Goal: Contribute content: Add original content to the website for others to see

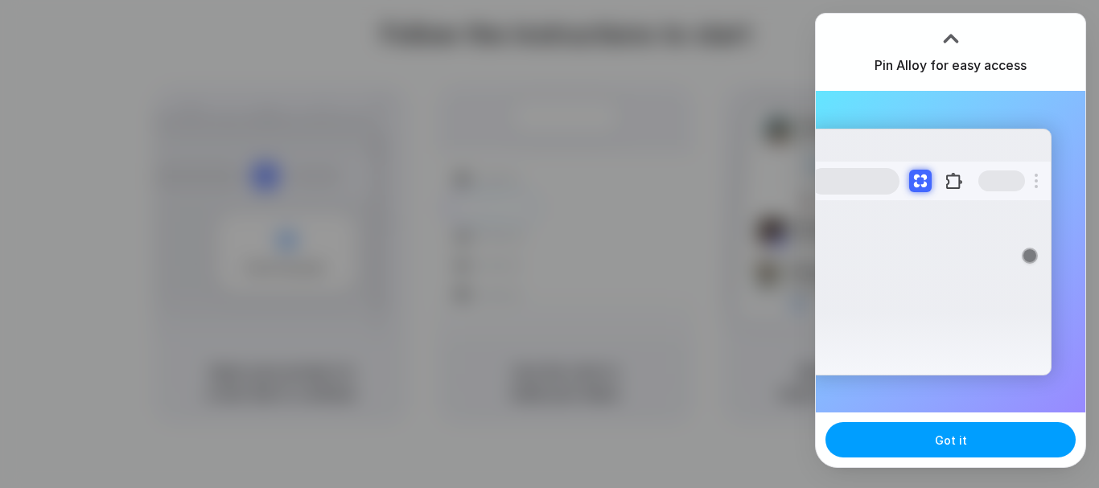
click at [1024, 432] on button "Got it" at bounding box center [950, 439] width 250 height 35
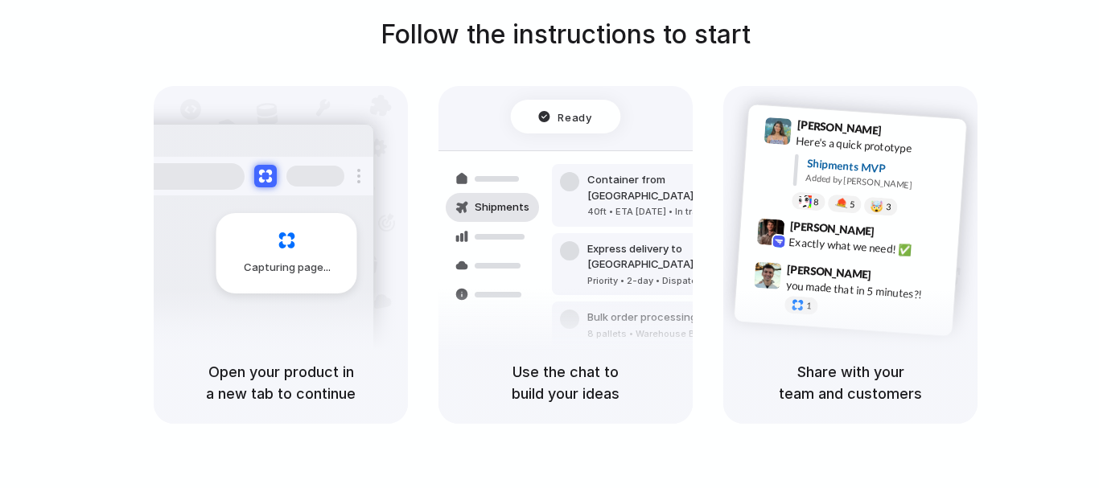
click at [905, 28] on div "Follow the instructions to start Capturing page Open your product in a new tab …" at bounding box center [565, 219] width 1099 height 409
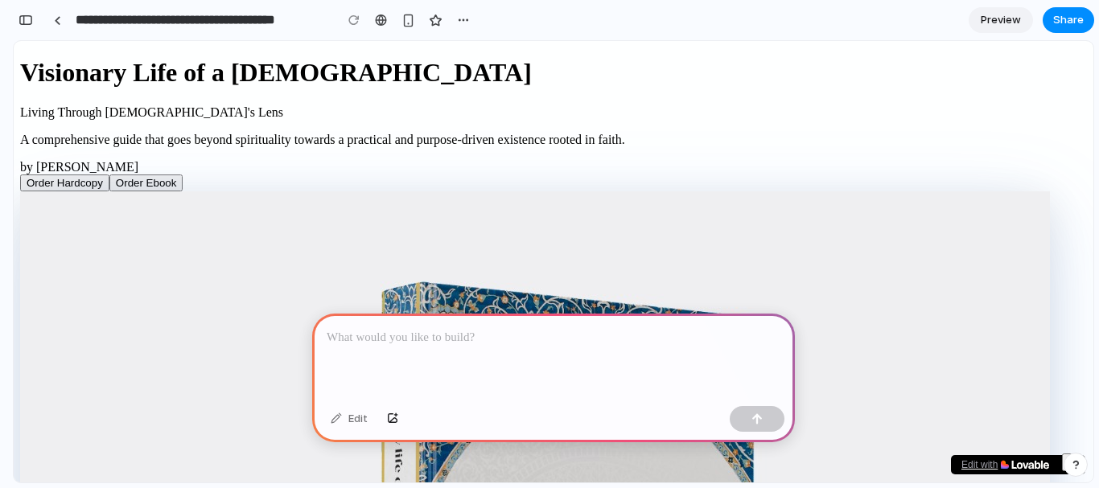
click at [492, 328] on p at bounding box center [554, 337] width 454 height 19
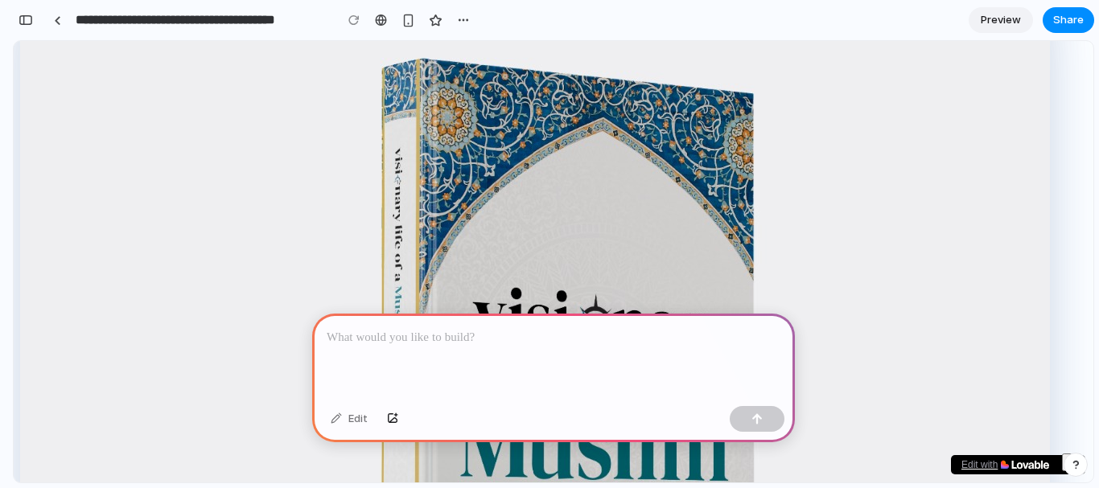
scroll to position [322, 0]
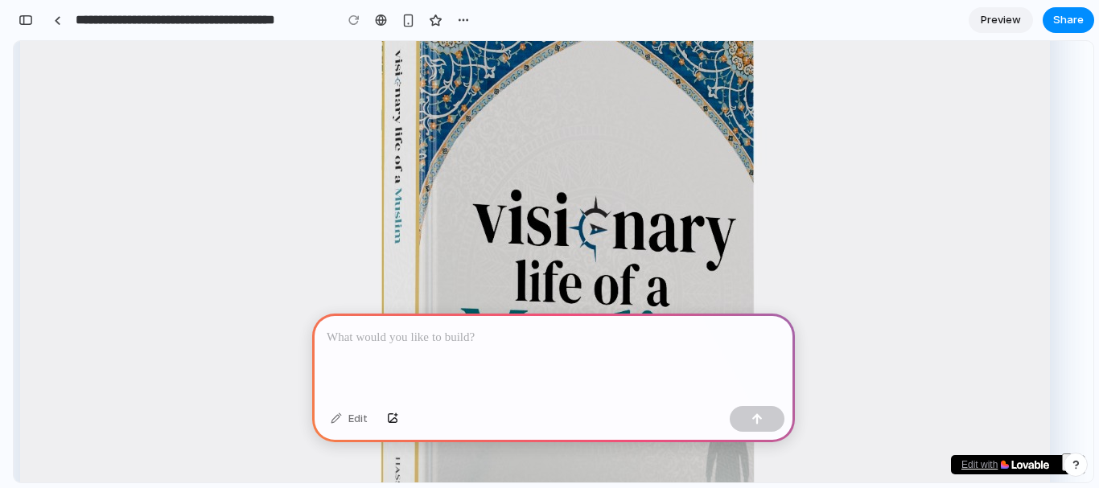
click at [1063, 455] on button "×" at bounding box center [1071, 463] width 19 height 18
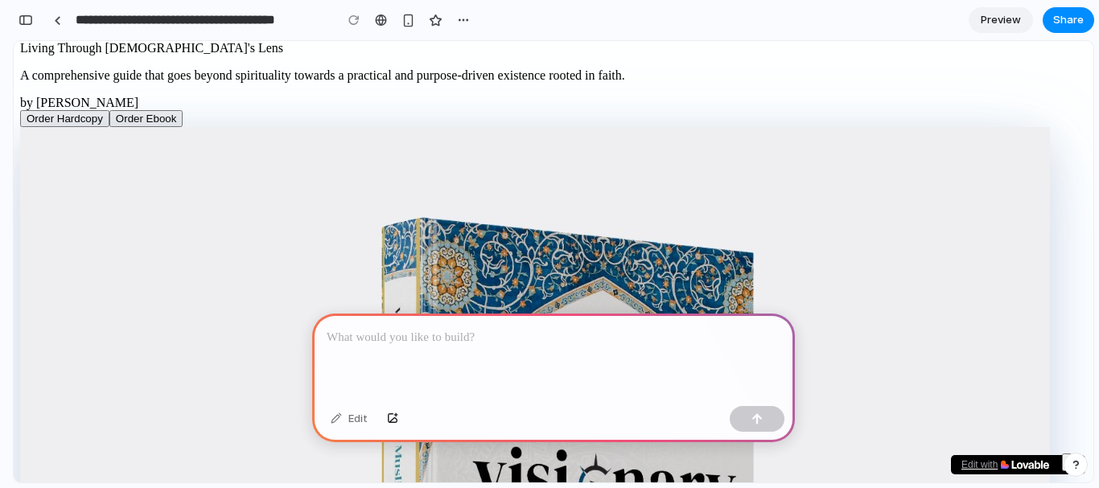
scroll to position [0, 0]
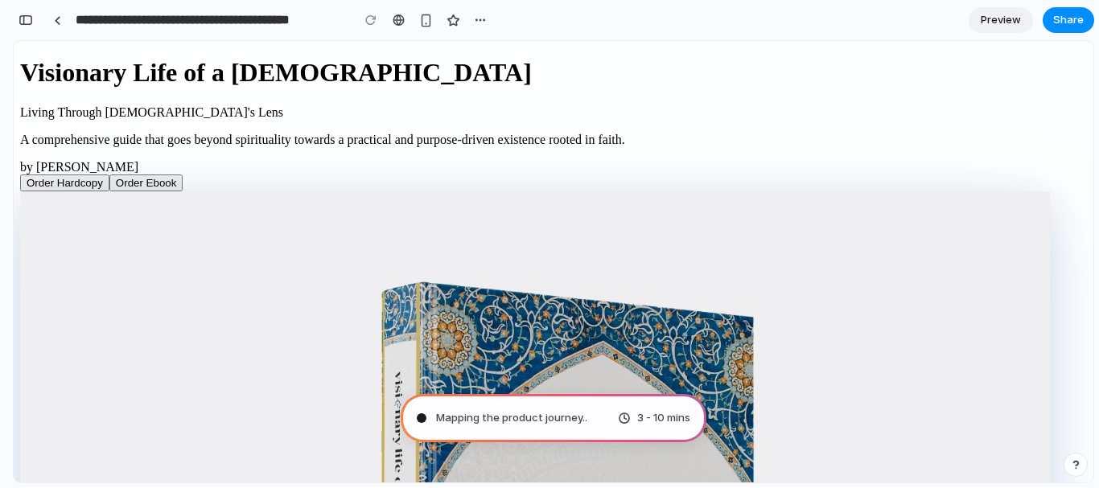
type input "**********"
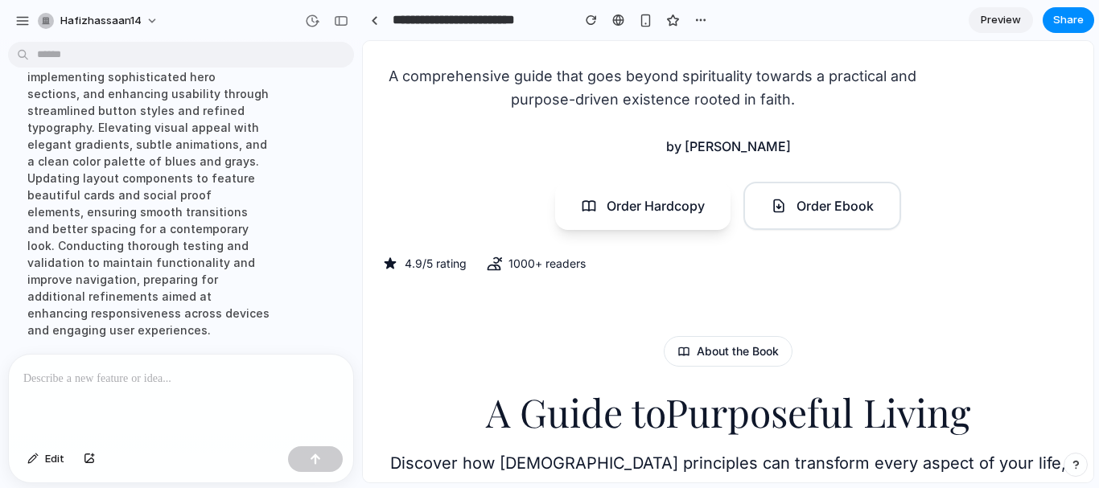
scroll to position [563, 0]
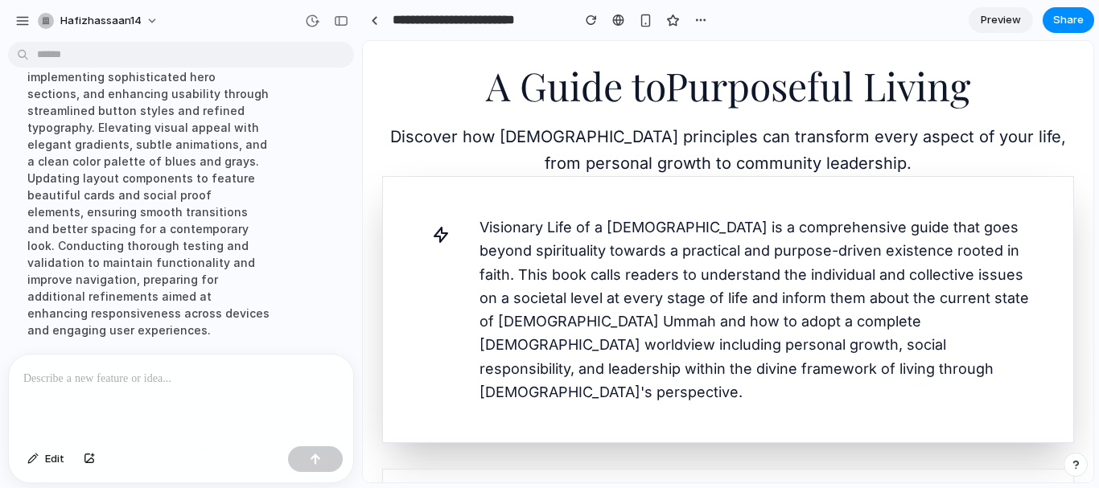
click at [1003, 21] on span "Preview" at bounding box center [1001, 20] width 40 height 16
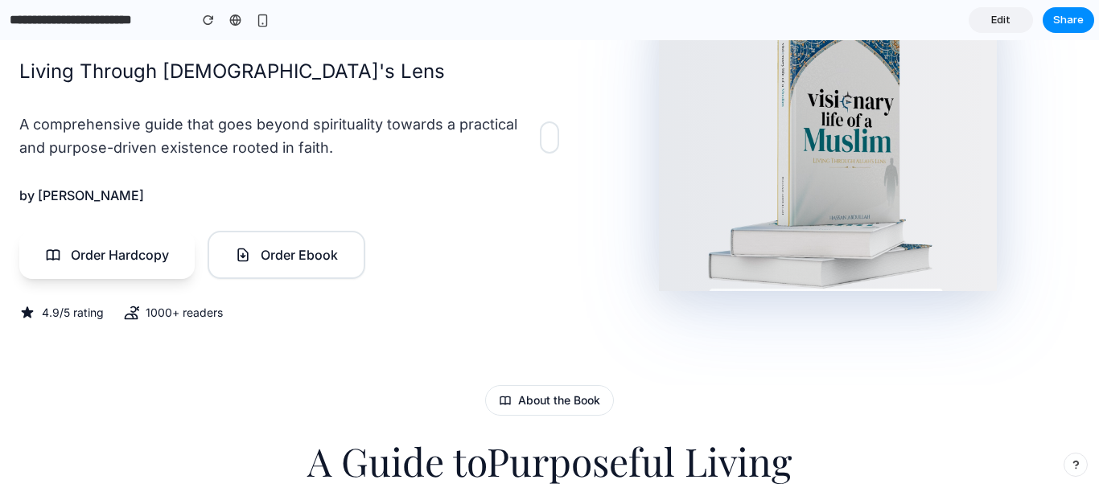
scroll to position [241, 0]
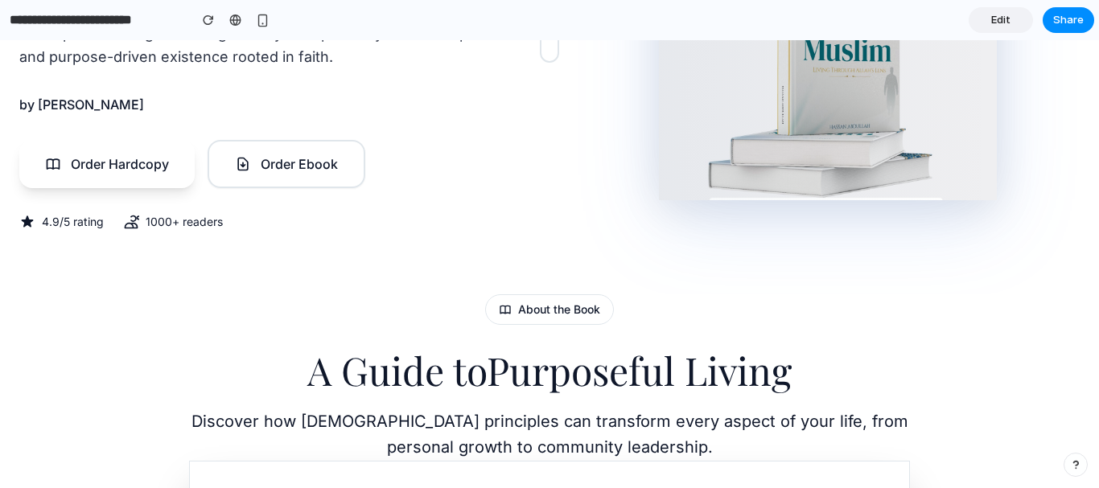
click at [524, 310] on div "About the Book" at bounding box center [549, 309] width 129 height 31
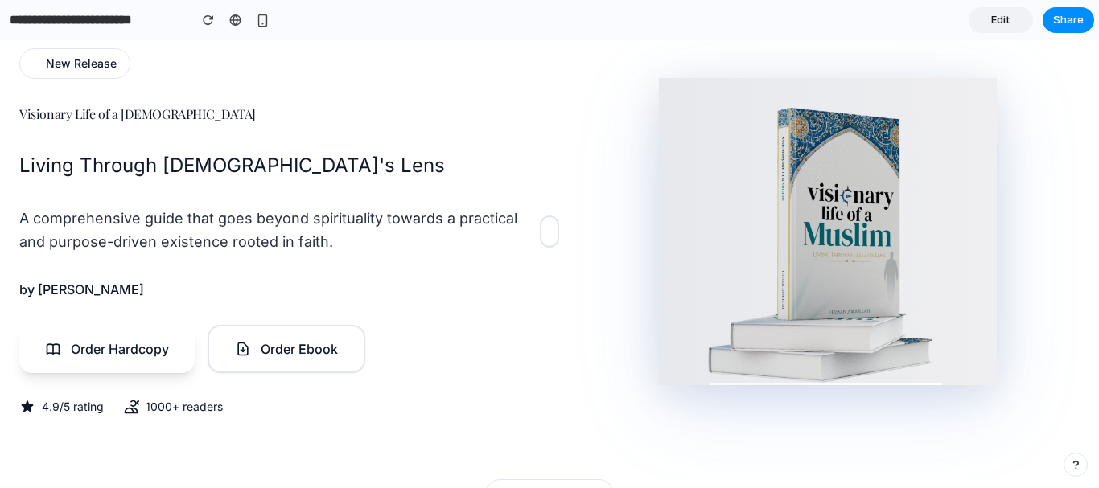
scroll to position [0, 0]
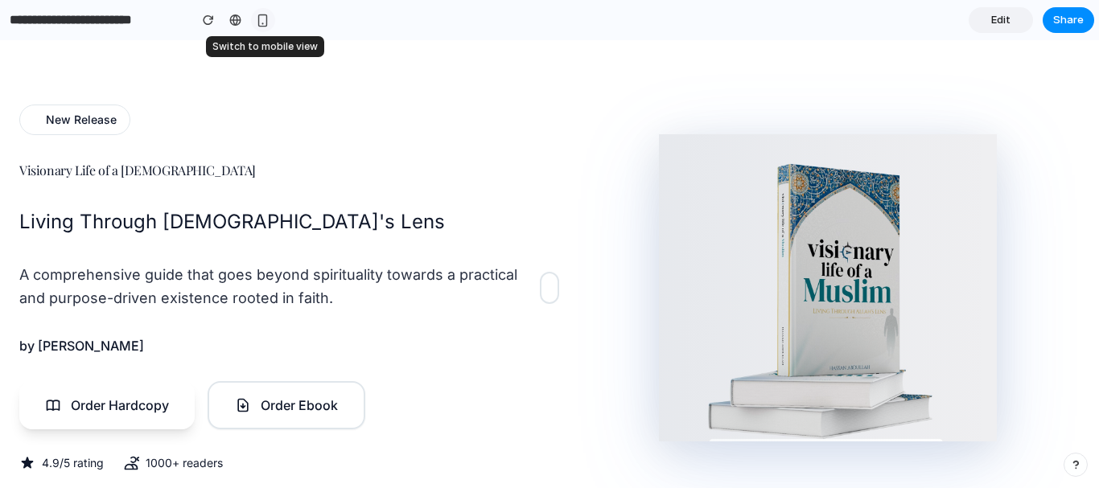
click at [258, 20] on div "button" at bounding box center [263, 21] width 14 height 14
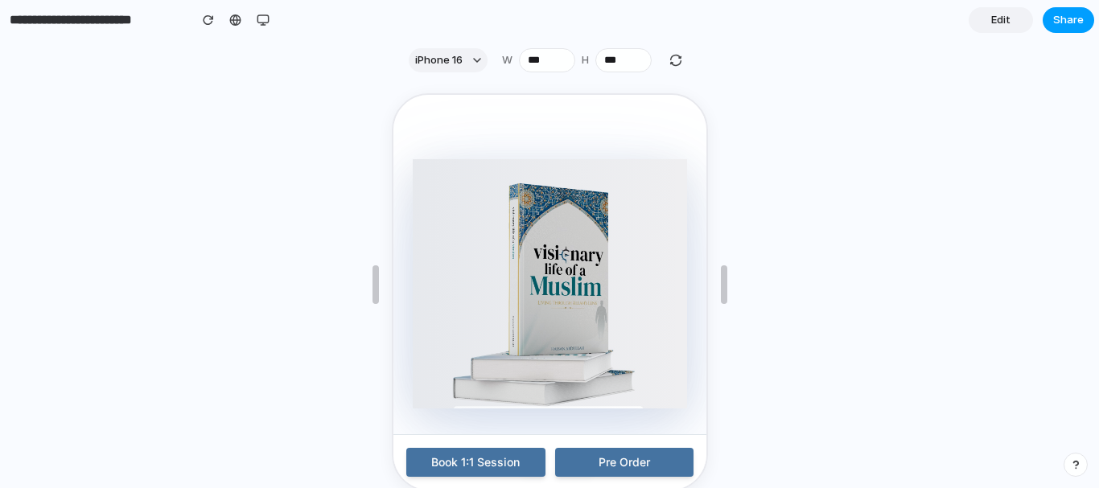
click at [1079, 16] on span "Share" at bounding box center [1068, 20] width 31 height 16
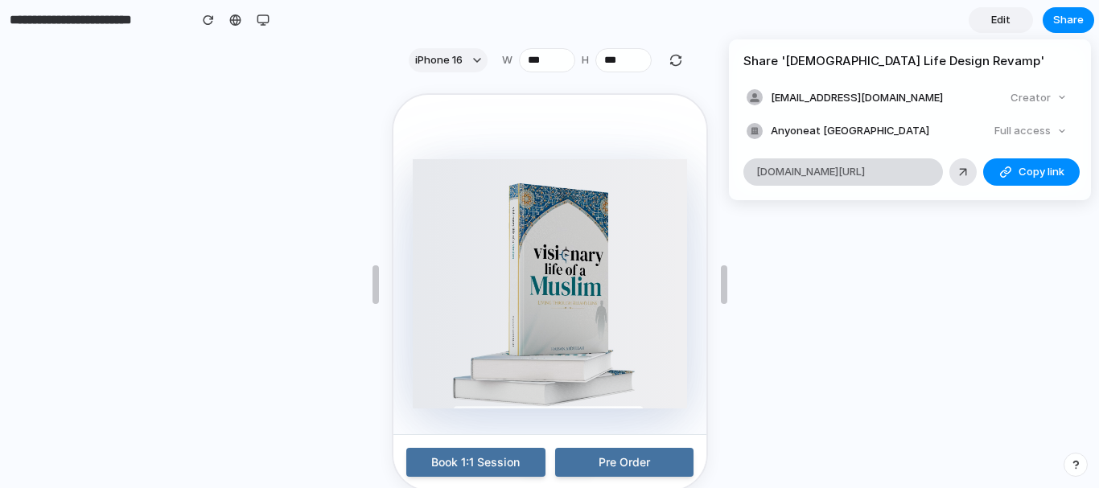
click at [865, 175] on span "alloy.app/hafizhassaan14/p/8d2bc6d4-b38e-4cfa-b6cc-1a26ab230e82" at bounding box center [810, 172] width 109 height 16
click at [1055, 128] on div "Full access" at bounding box center [1030, 131] width 85 height 23
click at [1067, 136] on div "Full access" at bounding box center [1030, 131] width 85 height 23
click at [1059, 131] on div "Full access" at bounding box center [1030, 131] width 85 height 23
click at [1057, 131] on div "Full access" at bounding box center [1030, 131] width 85 height 23
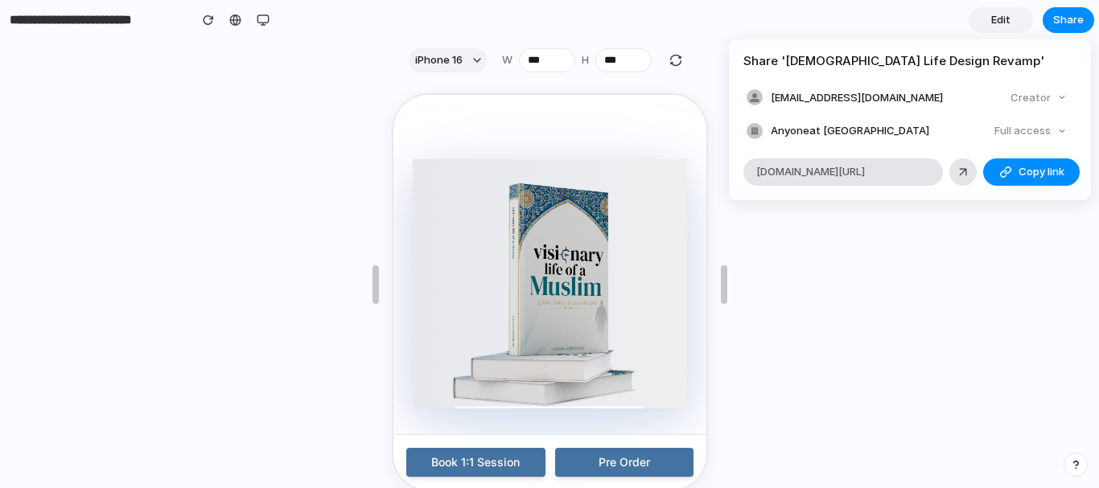
click at [1057, 131] on div "Full access" at bounding box center [1030, 131] width 85 height 23
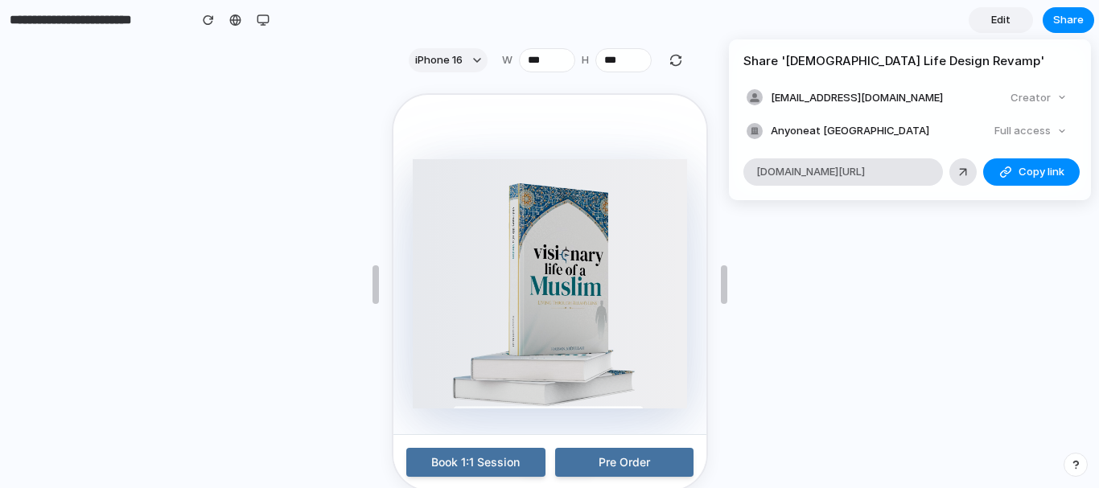
click at [1057, 131] on div "Full access" at bounding box center [1030, 131] width 85 height 23
click at [1056, 100] on div "Creator" at bounding box center [1038, 98] width 69 height 23
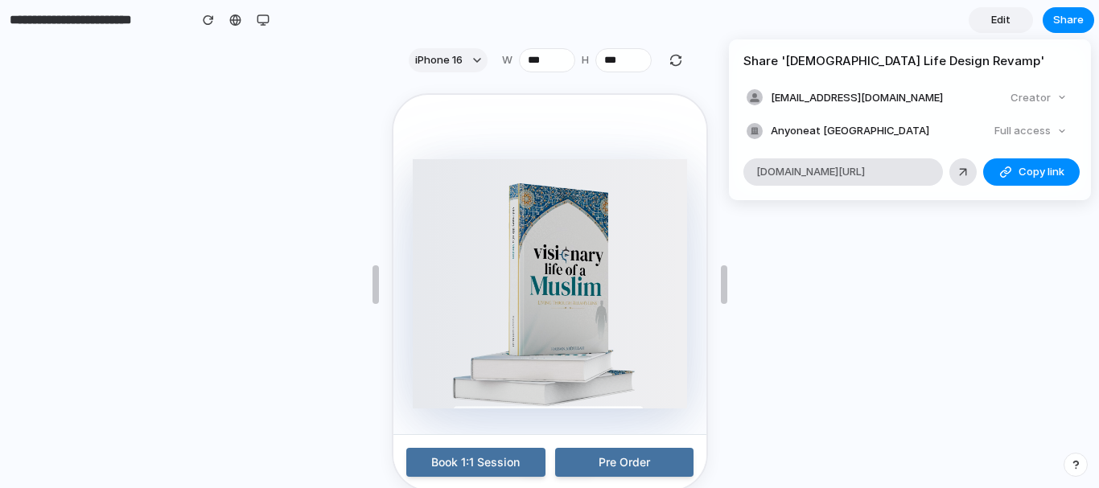
click at [1056, 100] on div "Creator" at bounding box center [1038, 98] width 69 height 23
click at [971, 169] on link at bounding box center [962, 171] width 27 height 27
click at [957, 173] on div at bounding box center [963, 172] width 14 height 14
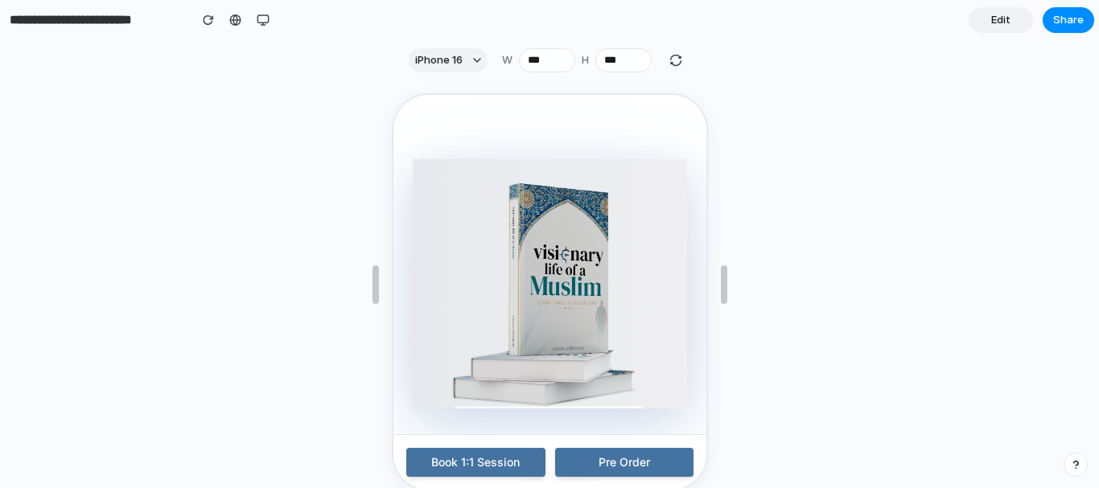
click at [787, 121] on div at bounding box center [549, 284] width 1099 height 408
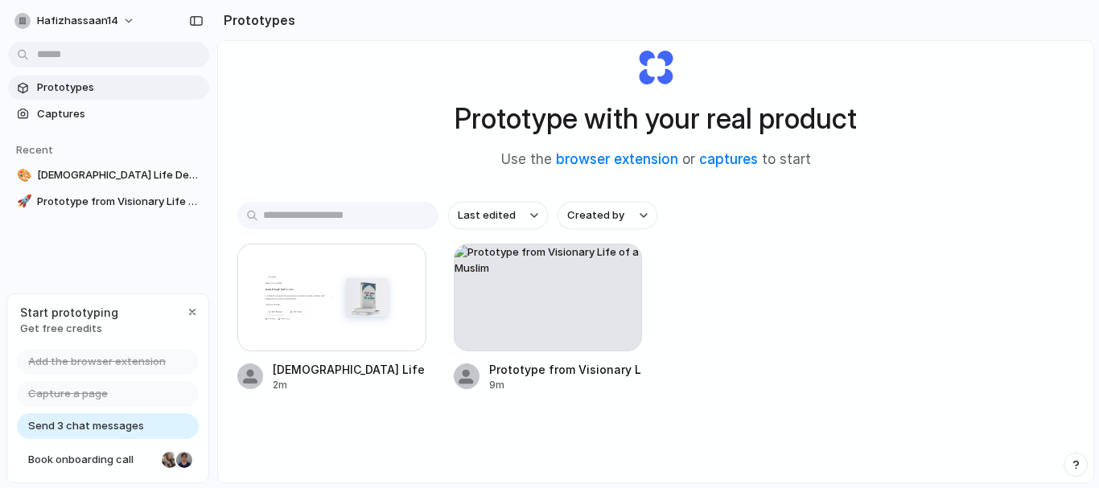
scroll to position [85, 0]
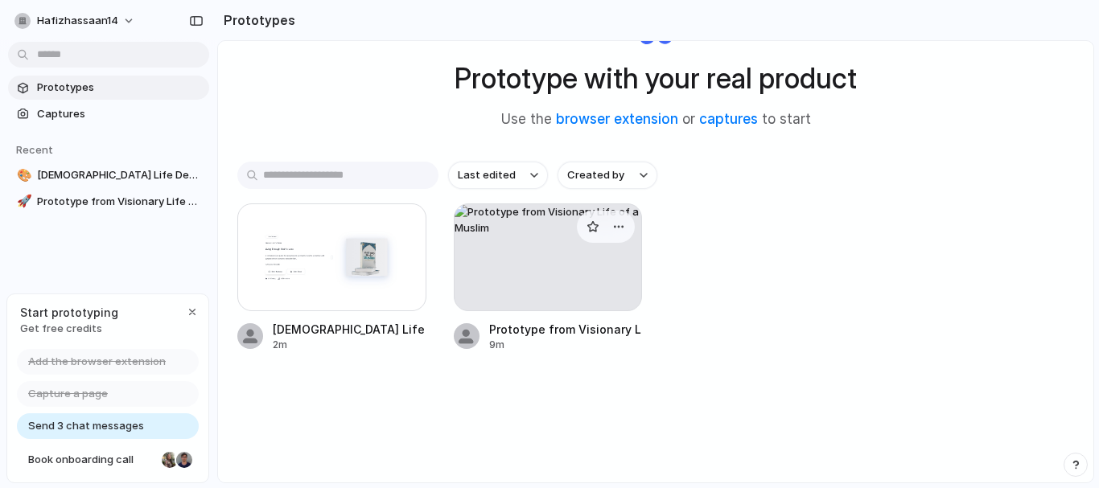
click at [533, 265] on div at bounding box center [548, 258] width 189 height 108
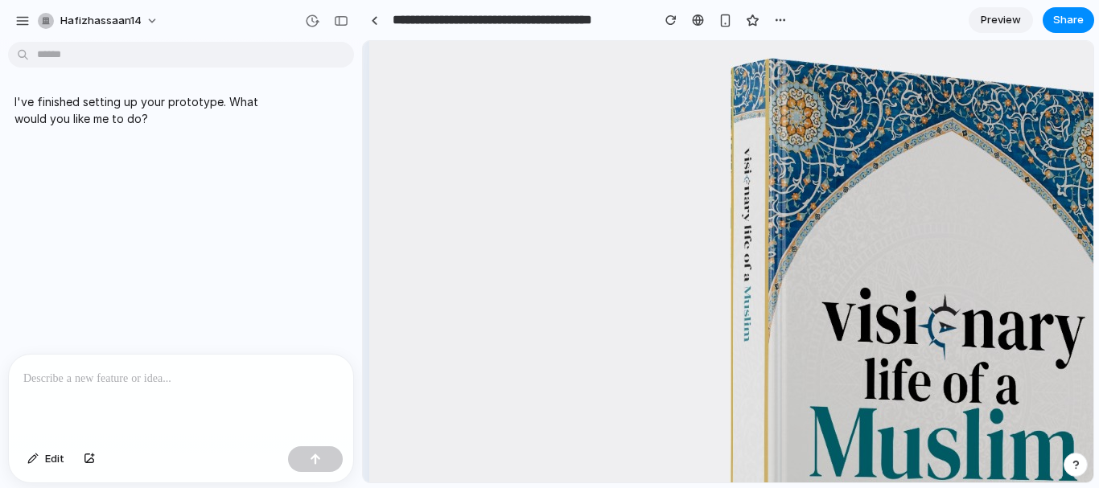
scroll to position [241, 0]
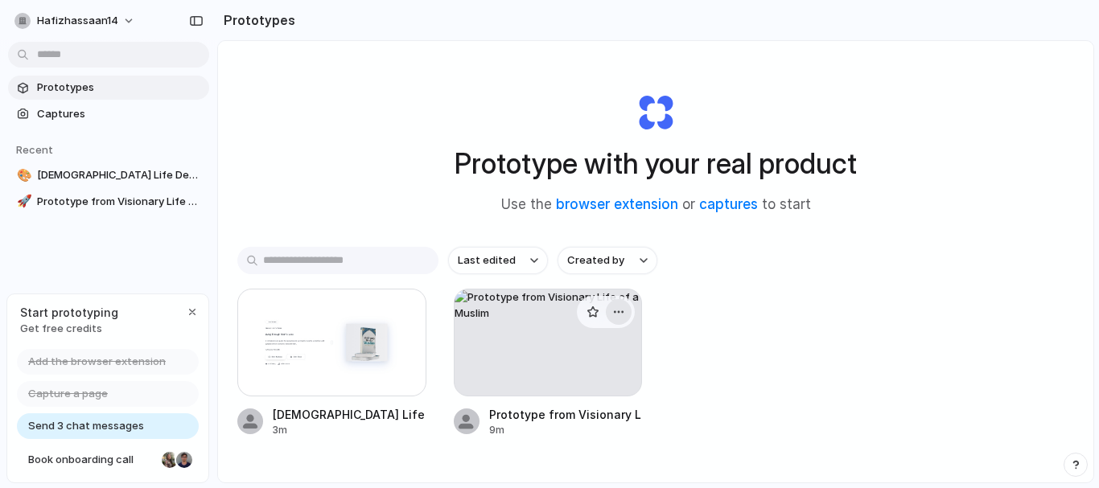
click at [619, 307] on div "button" at bounding box center [618, 312] width 13 height 13
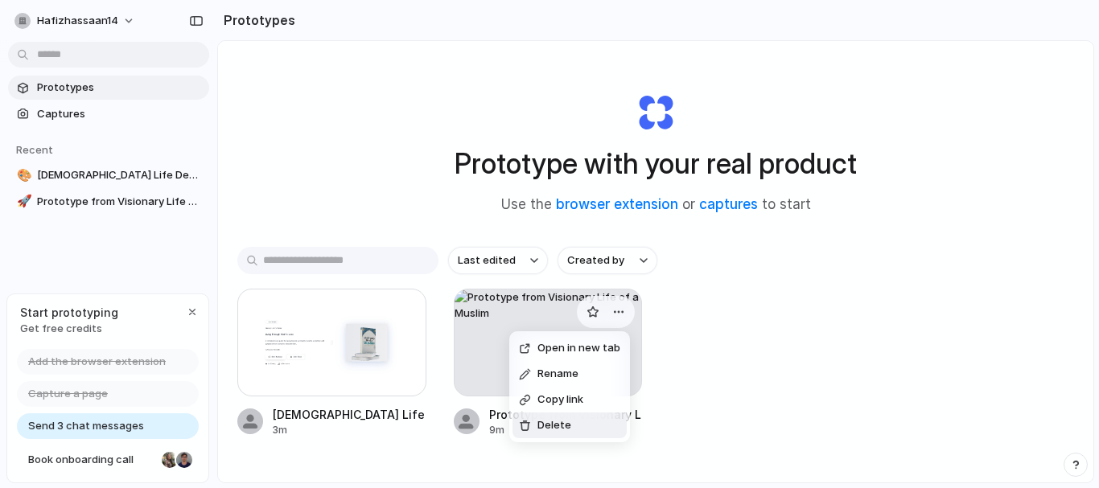
click at [555, 429] on span "Delete" at bounding box center [554, 425] width 34 height 16
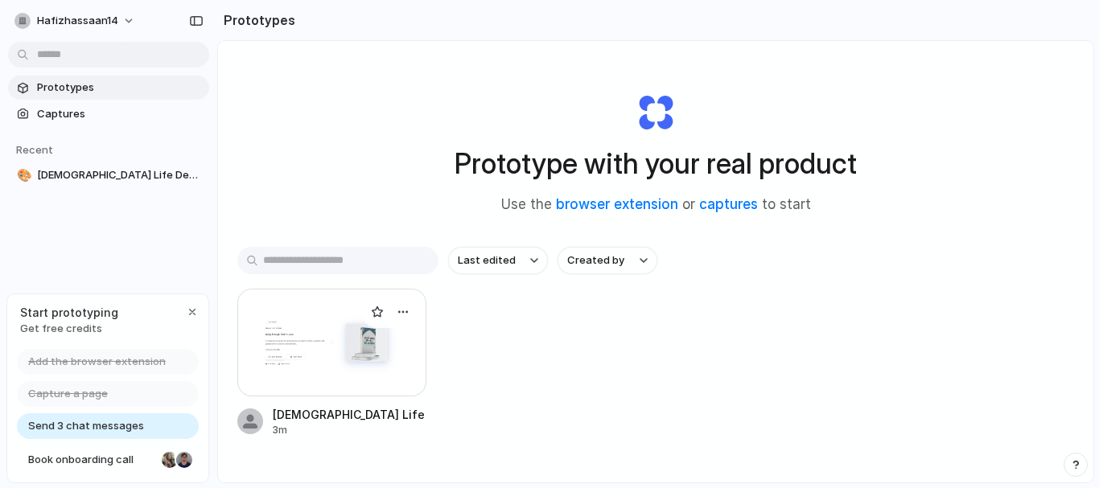
click at [365, 344] on div at bounding box center [331, 343] width 189 height 108
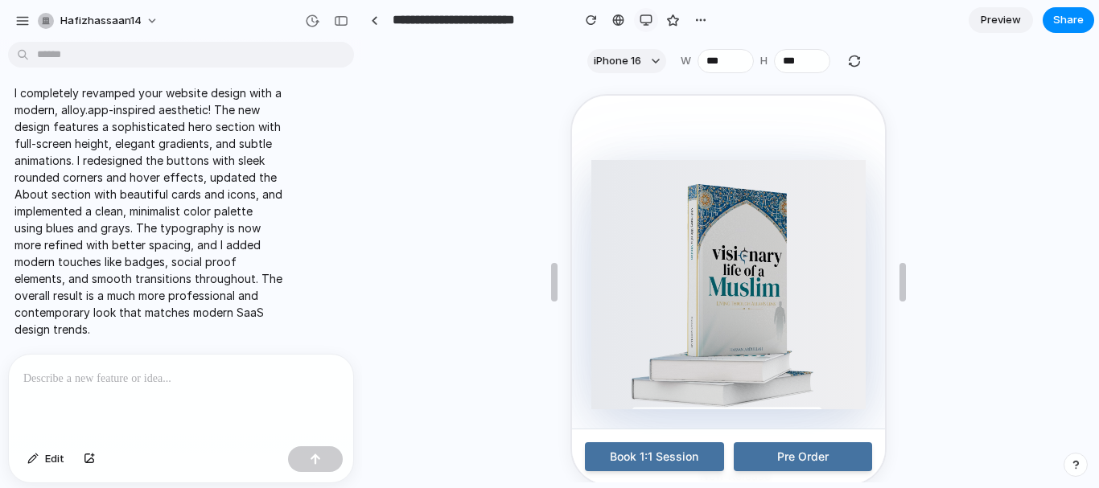
click at [643, 18] on div "button" at bounding box center [645, 20] width 13 height 13
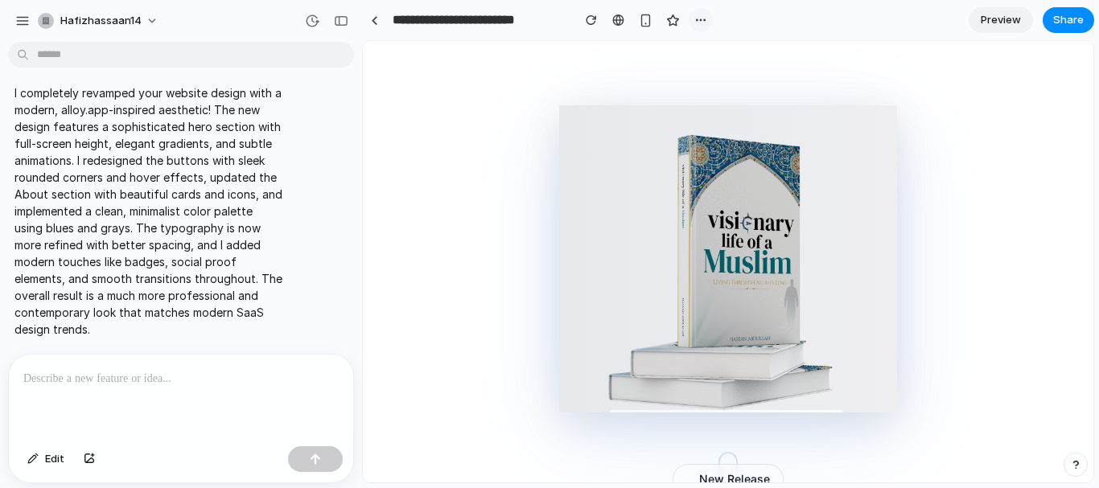
click at [706, 19] on div "button" at bounding box center [700, 20] width 13 height 13
click at [735, 18] on div "Duplicate Delete" at bounding box center [549, 244] width 1099 height 488
click at [1012, 23] on span "Preview" at bounding box center [1001, 20] width 40 height 16
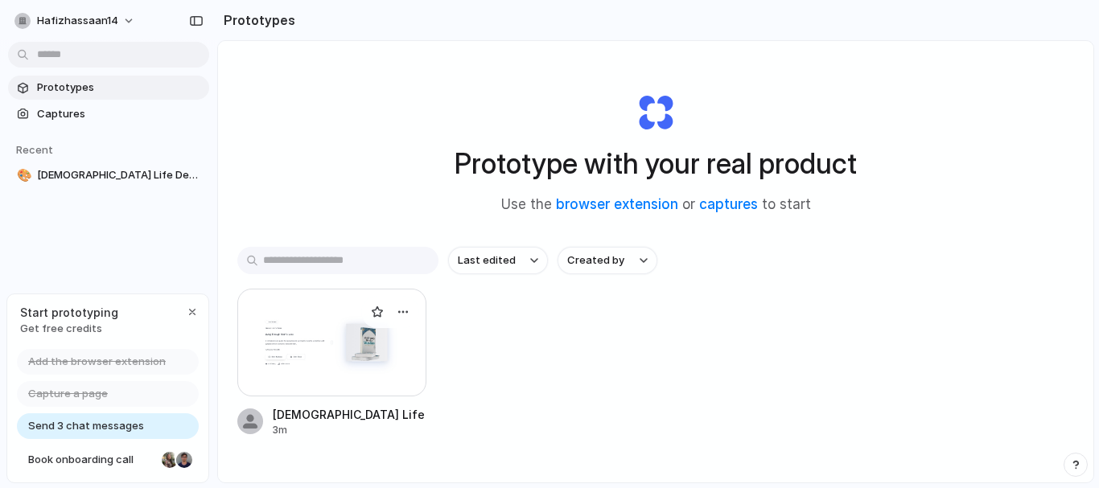
click at [360, 320] on div at bounding box center [331, 343] width 189 height 108
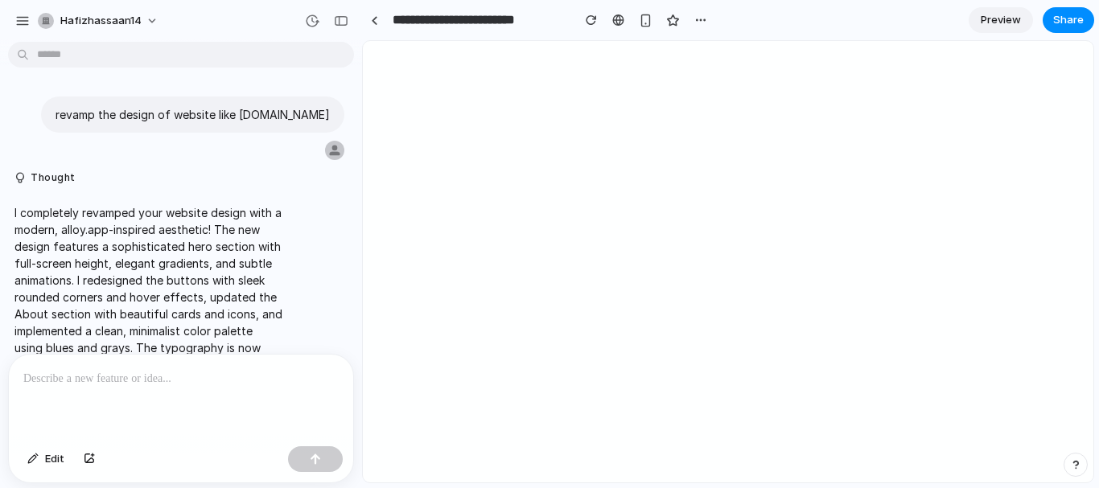
scroll to position [126, 0]
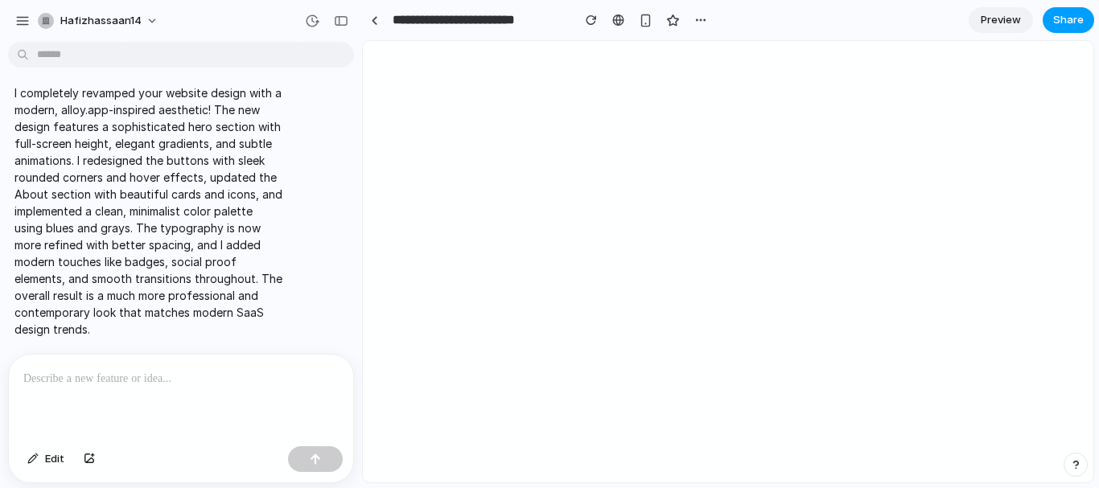
click at [1065, 23] on span "Share" at bounding box center [1068, 20] width 31 height 16
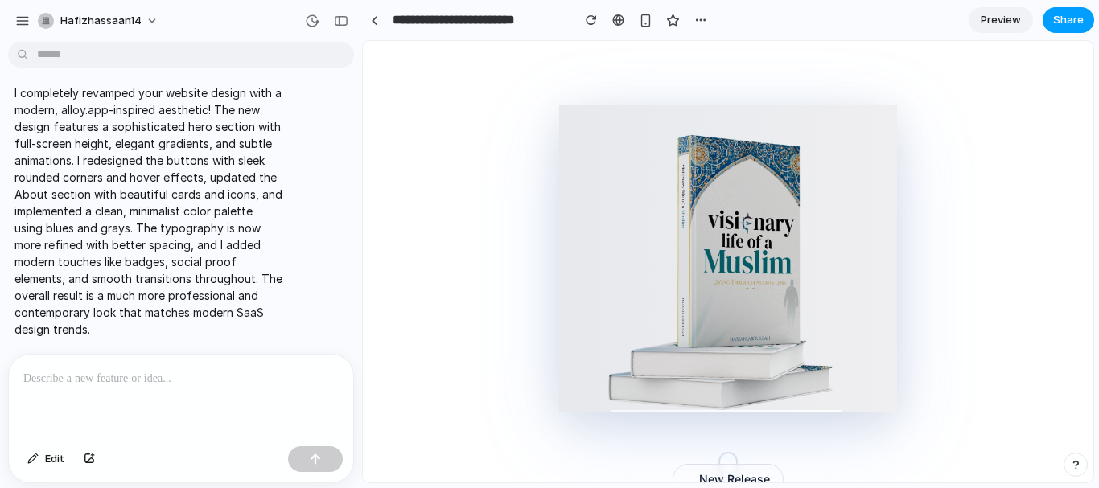
scroll to position [0, 0]
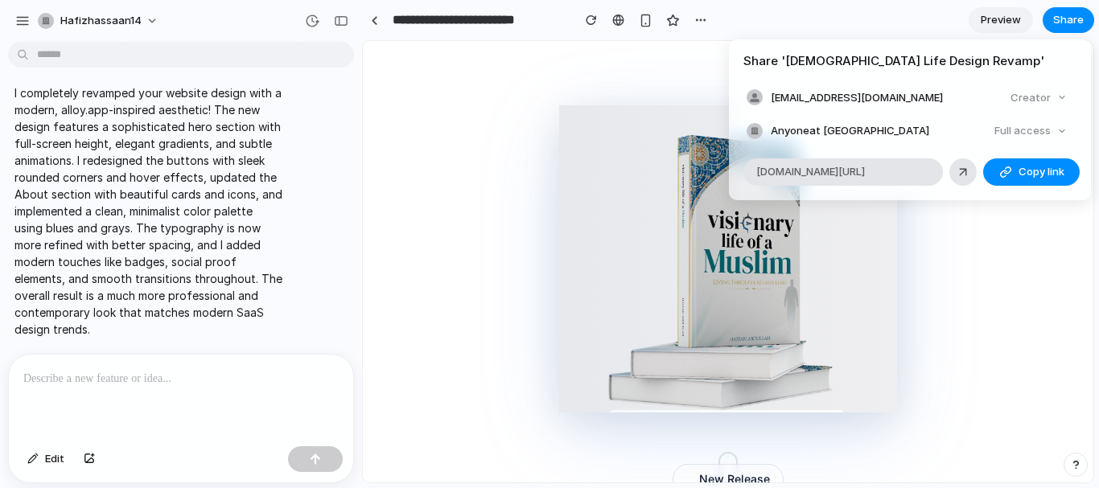
click at [1026, 124] on div "Full access" at bounding box center [1030, 131] width 85 height 23
click at [1038, 97] on div "Creator" at bounding box center [1038, 98] width 69 height 23
click at [1030, 128] on div "Full access" at bounding box center [1030, 131] width 85 height 23
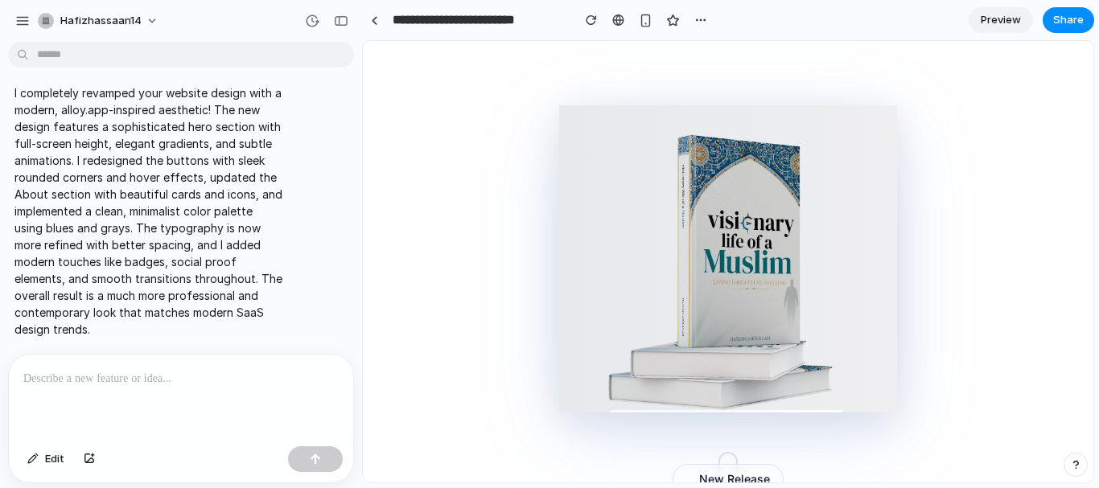
click at [537, 101] on div "Share ' Muslim Life Design Revamp ' hafizhassaan14@gmail.com Creator Anyone at …" at bounding box center [549, 244] width 1099 height 488
click at [1000, 25] on span "Preview" at bounding box center [1001, 20] width 40 height 16
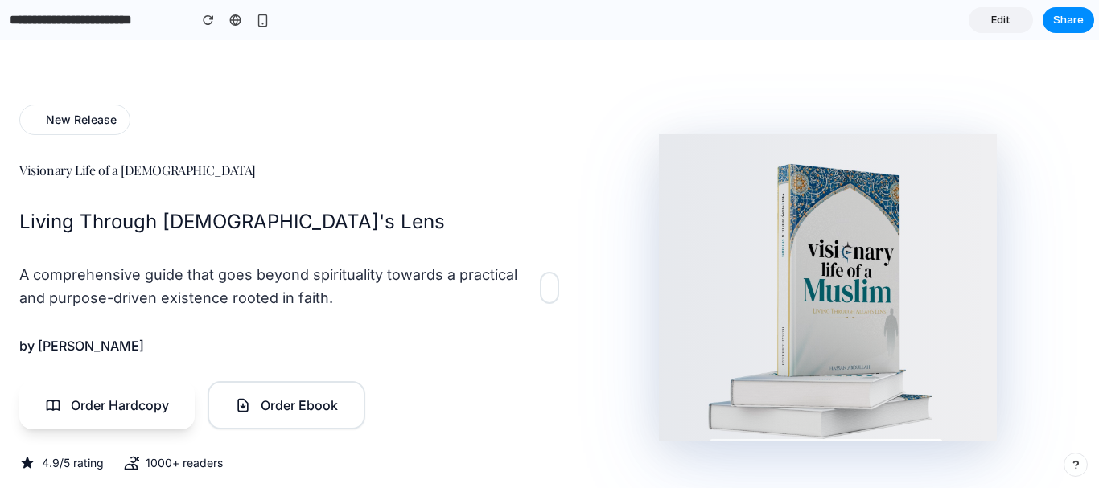
click at [1000, 25] on span "Edit" at bounding box center [1000, 20] width 19 height 16
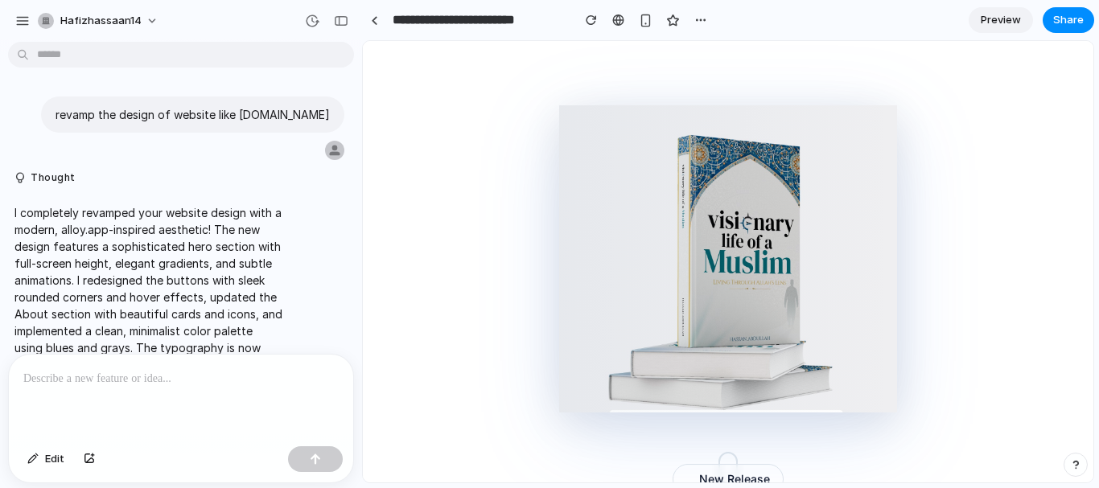
scroll to position [126, 0]
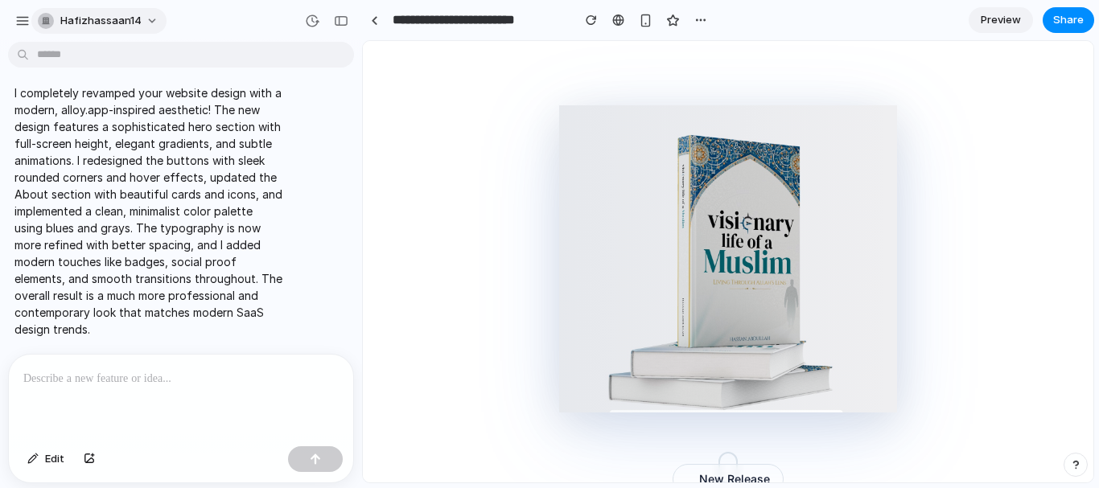
click at [76, 23] on span "hafizhassaan14" at bounding box center [100, 21] width 81 height 16
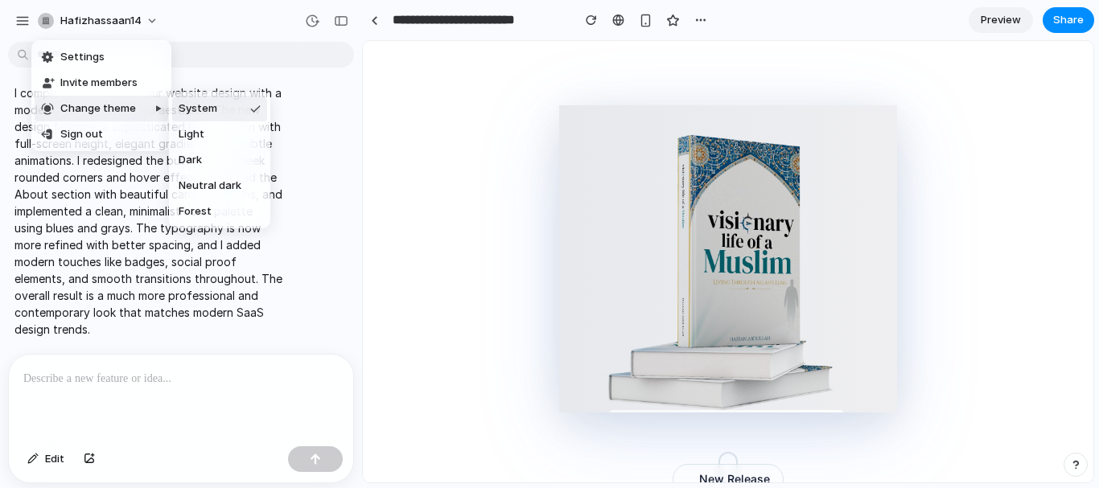
click at [115, 112] on div at bounding box center [142, 160] width 54 height 137
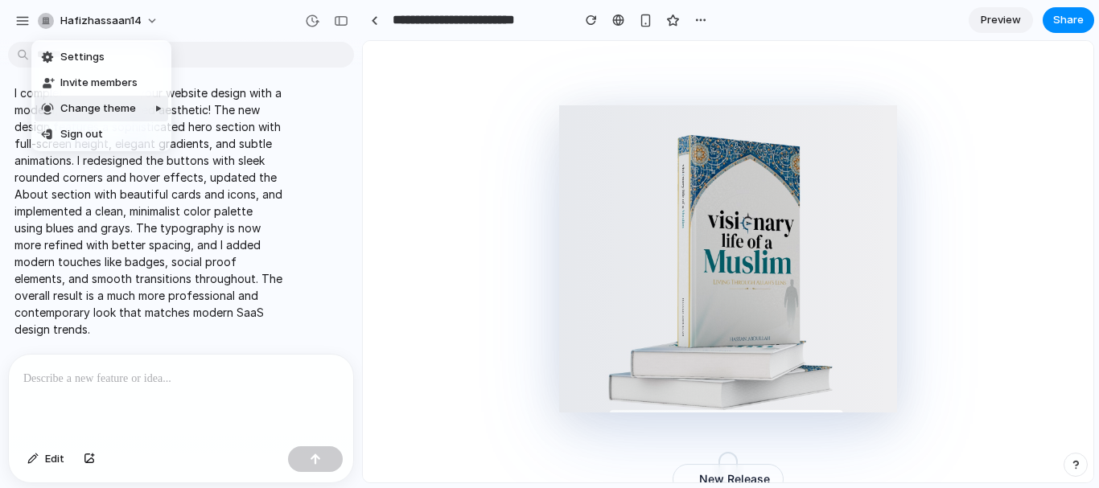
click at [115, 112] on span "Change theme" at bounding box center [98, 109] width 76 height 16
click at [417, 306] on div "Settings Invite members Change theme Sign out" at bounding box center [549, 244] width 1099 height 488
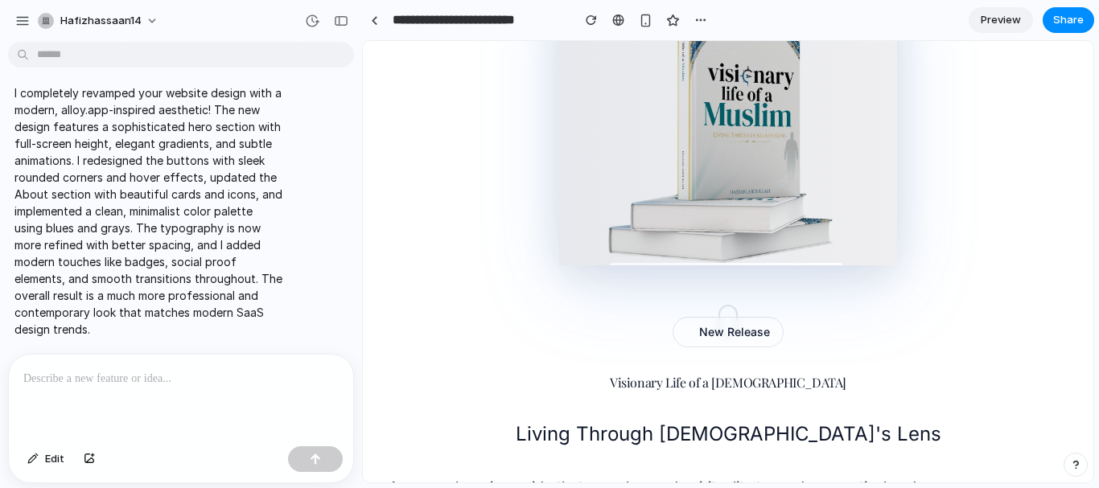
scroll to position [0, 0]
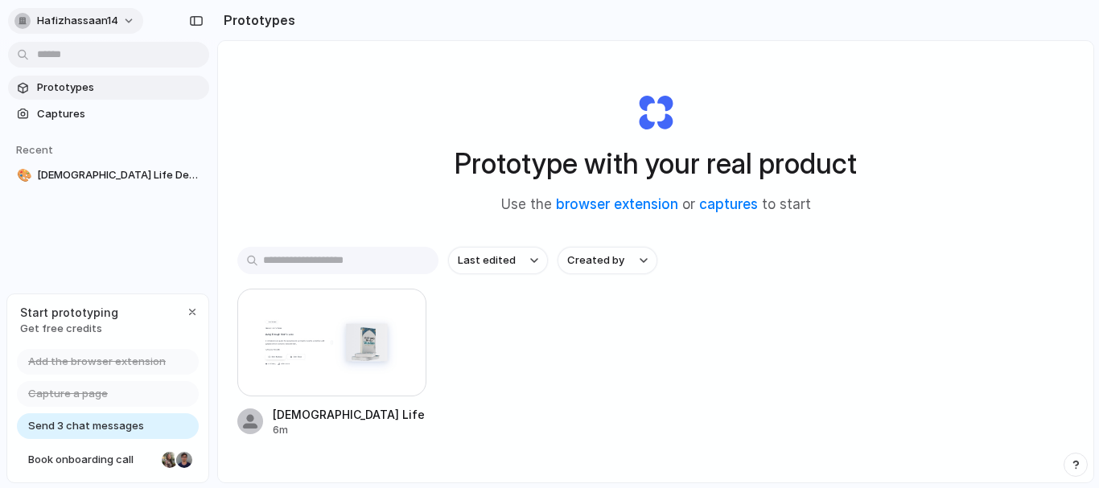
click at [52, 26] on span "hafizhassaan14" at bounding box center [77, 21] width 81 height 16
click at [77, 10] on div "Settings Invite members Change theme Sign out" at bounding box center [549, 244] width 1099 height 488
click at [549, 245] on div at bounding box center [549, 245] width 0 height 0
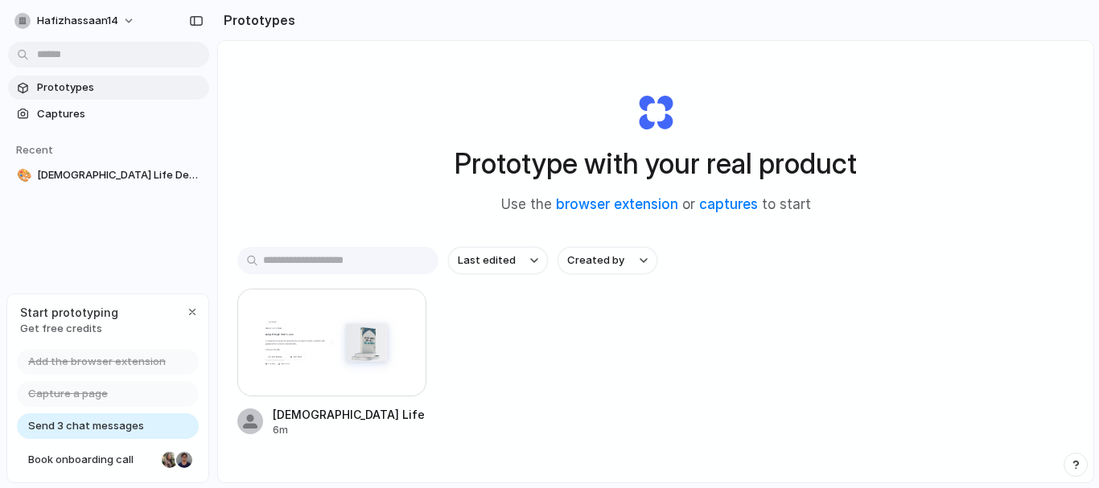
click at [549, 245] on div at bounding box center [549, 245] width 0 height 0
